Goal: Information Seeking & Learning: Learn about a topic

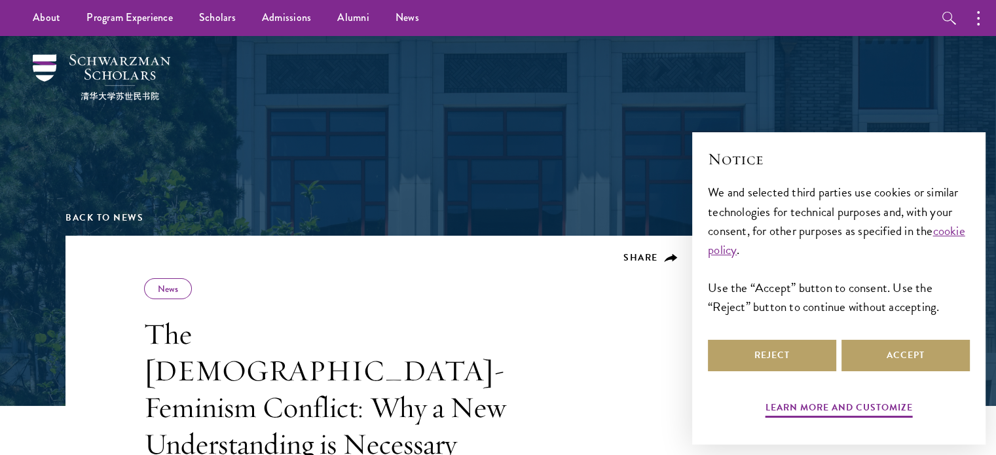
click at [465, 176] on div at bounding box center [498, 111] width 452 height 131
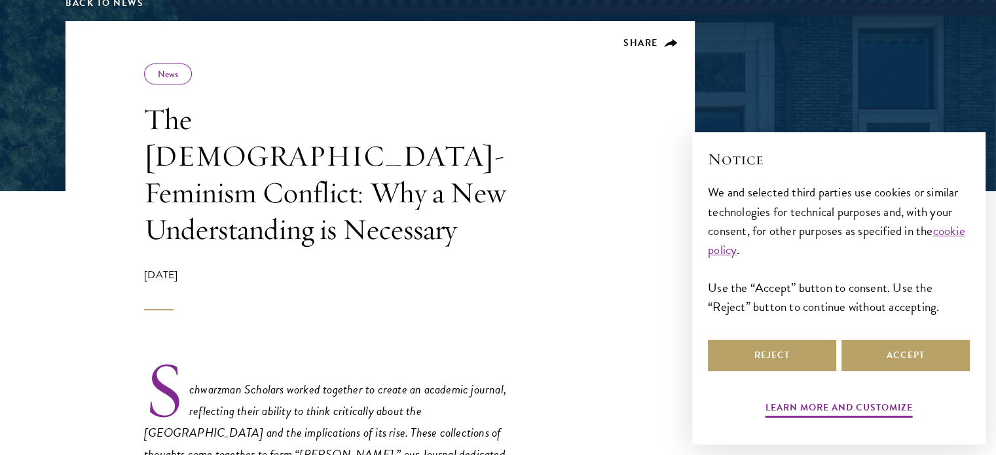
scroll to position [216, 0]
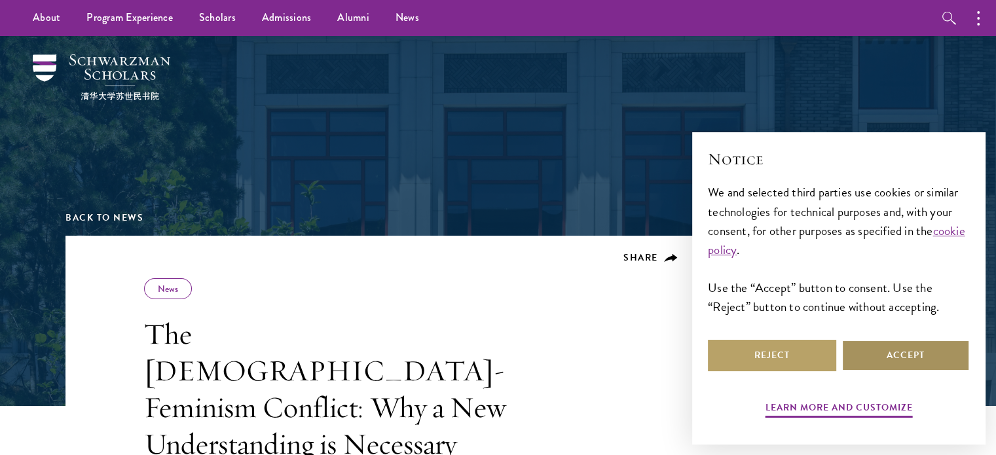
click at [885, 363] on button "Accept" at bounding box center [905, 355] width 128 height 31
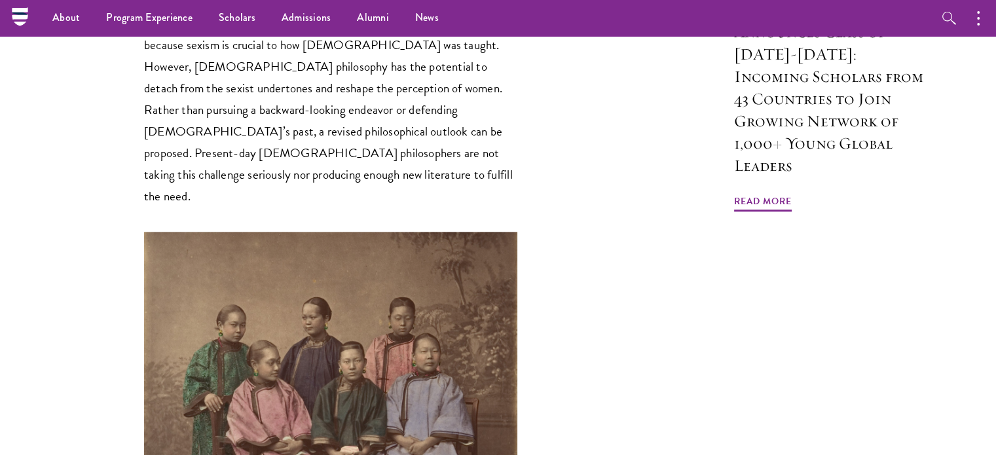
scroll to position [1301, 0]
click at [452, 292] on img at bounding box center [330, 364] width 373 height 264
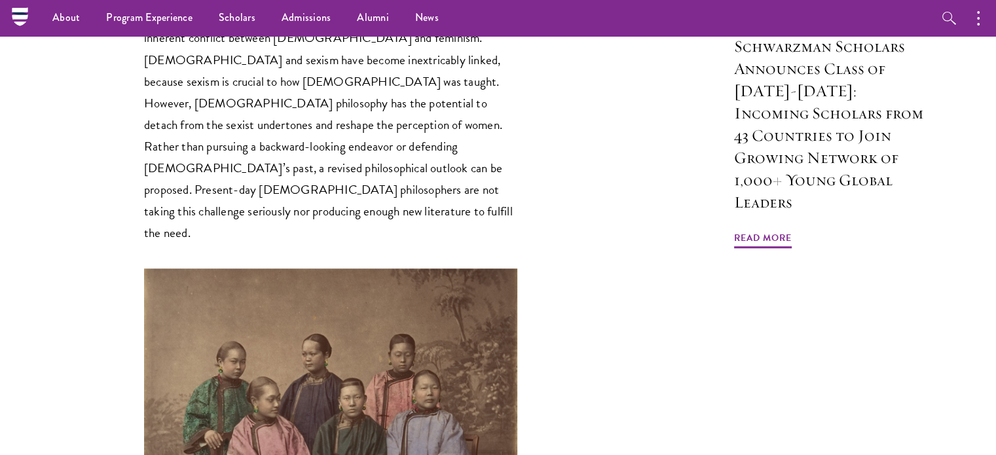
scroll to position [1263, 0]
